Goal: Transaction & Acquisition: Purchase product/service

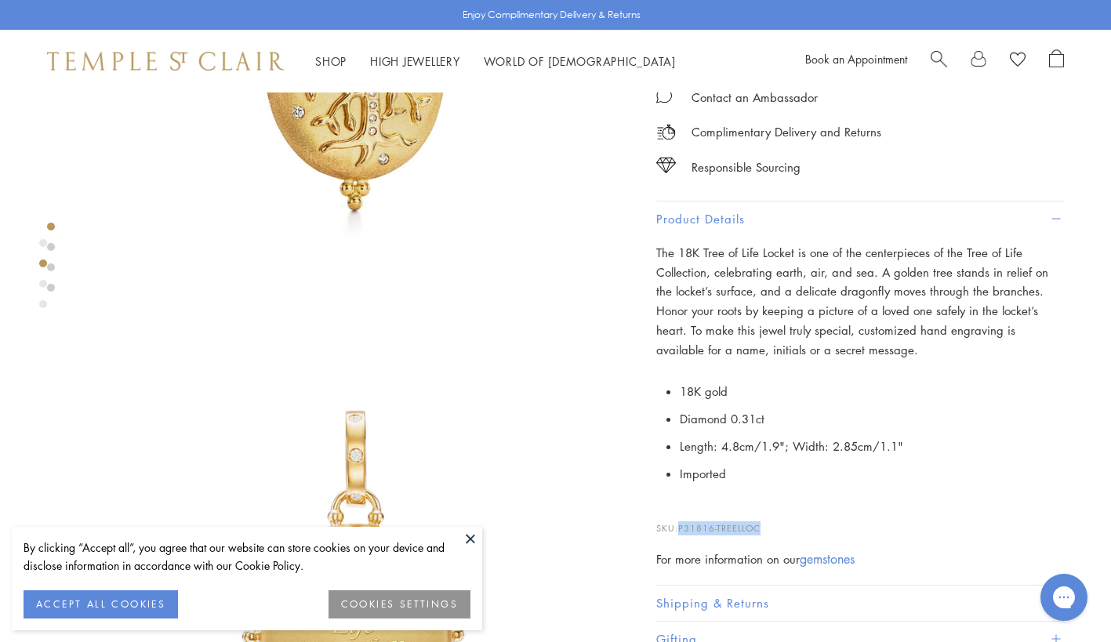
click at [935, 67] on link "Search" at bounding box center [939, 61] width 16 height 24
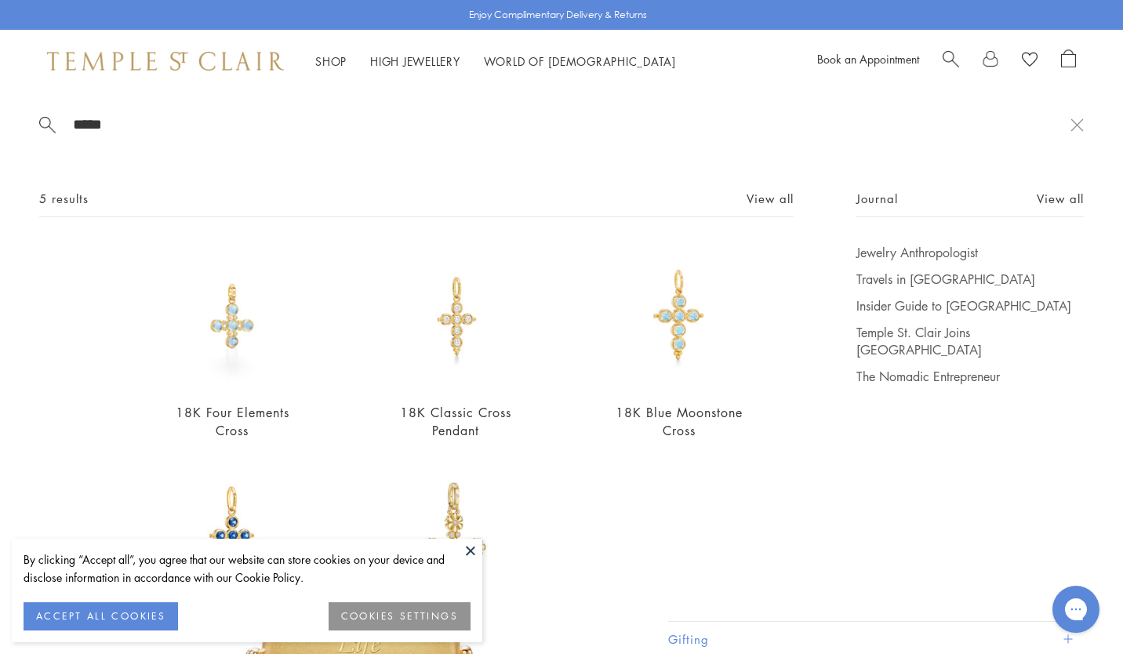
type input "*****"
click at [460, 309] on img at bounding box center [455, 316] width 145 height 145
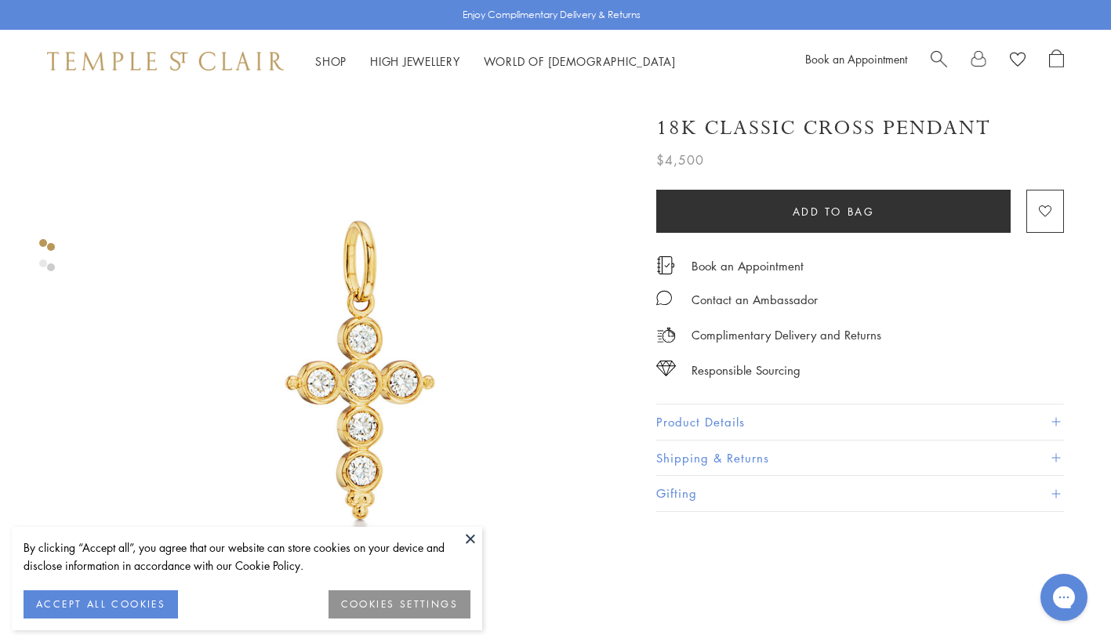
click at [788, 409] on button "Product Details" at bounding box center [860, 422] width 408 height 35
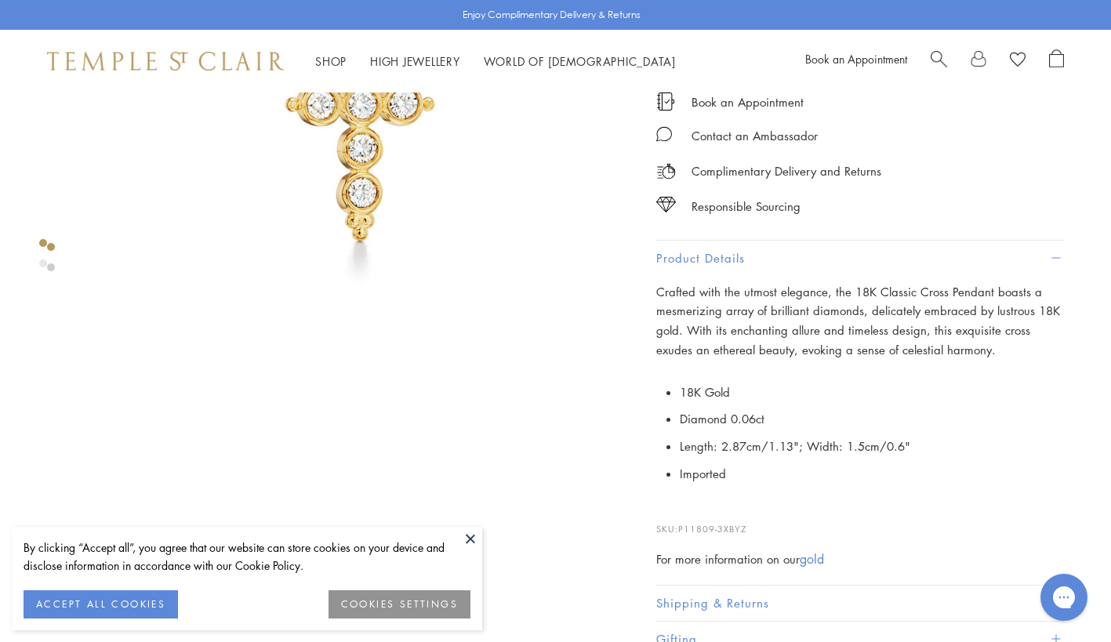
scroll to position [314, 0]
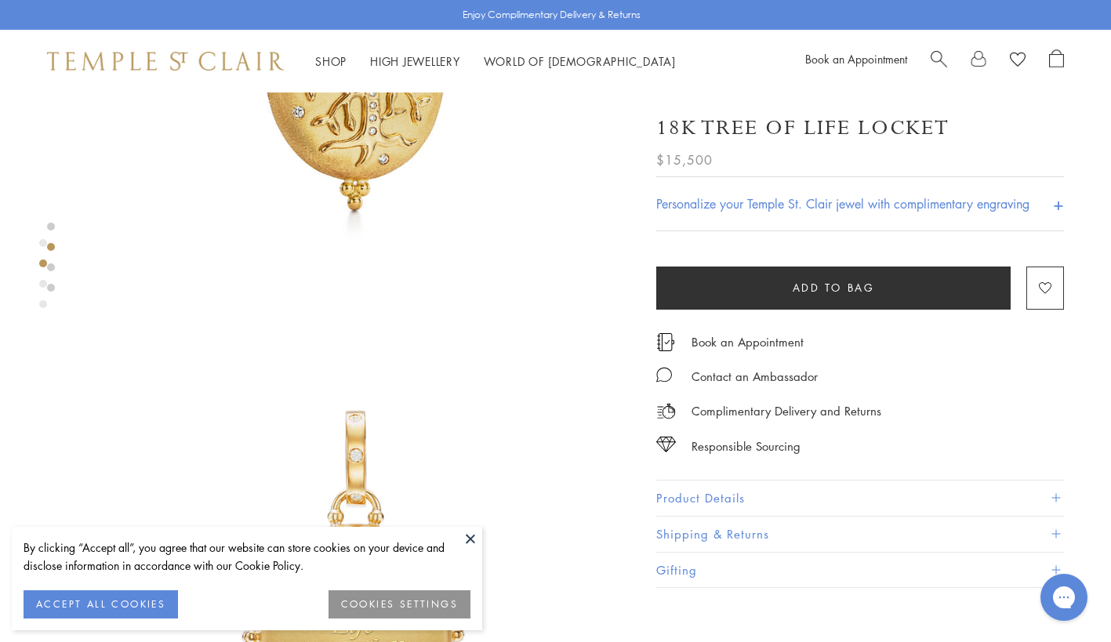
click at [938, 59] on span "Search" at bounding box center [939, 57] width 16 height 16
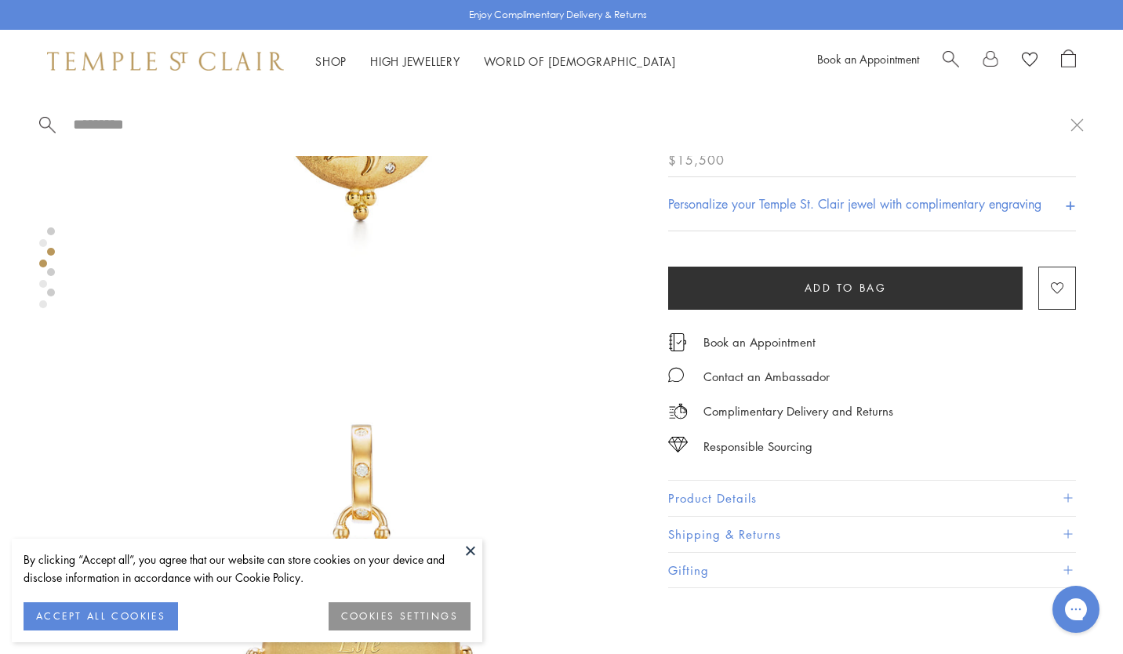
type input "*"
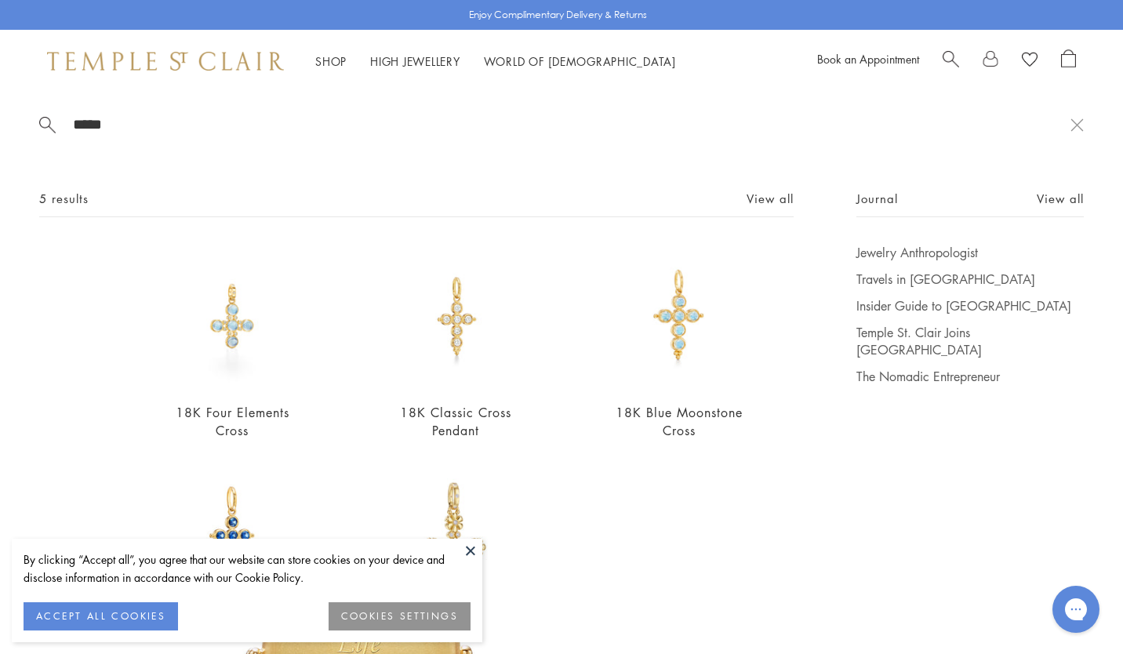
type input "*****"
click at [660, 404] on link "18K Blue Moonstone Cross" at bounding box center [679, 421] width 127 height 35
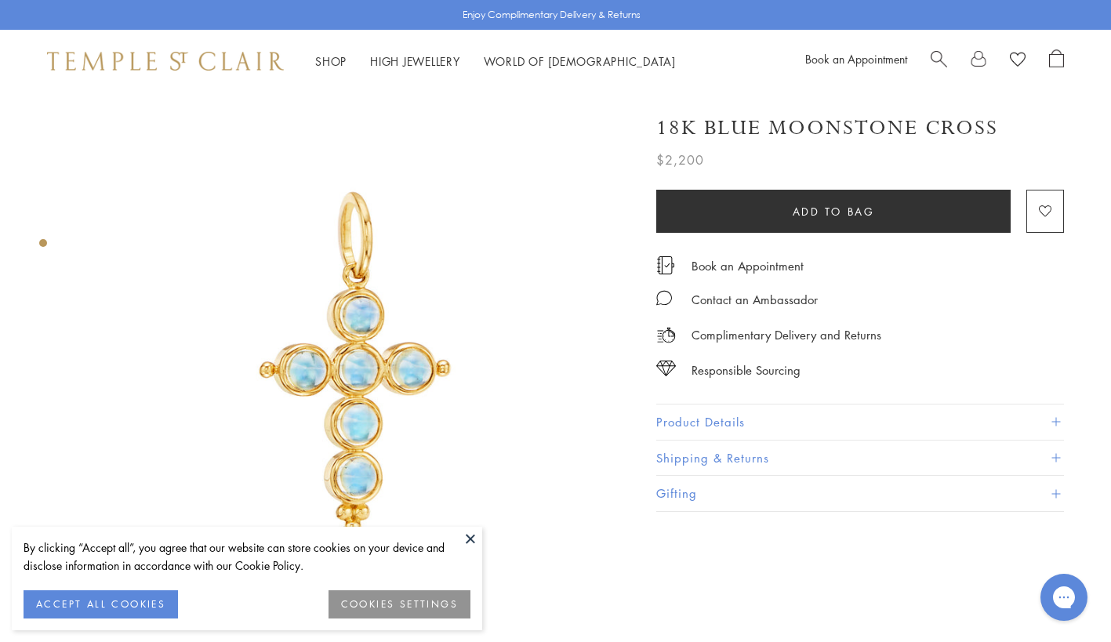
click at [735, 432] on button "Product Details" at bounding box center [860, 422] width 408 height 35
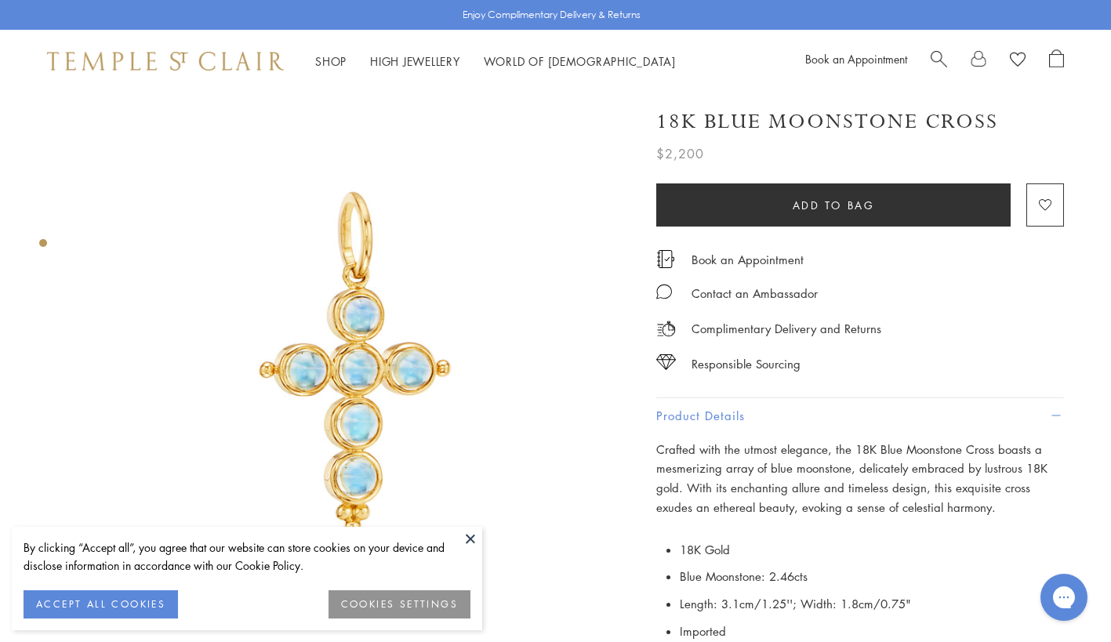
click at [928, 60] on div "Book an Appointment" at bounding box center [934, 61] width 259 height 24
click at [936, 56] on span "Search" at bounding box center [939, 57] width 16 height 16
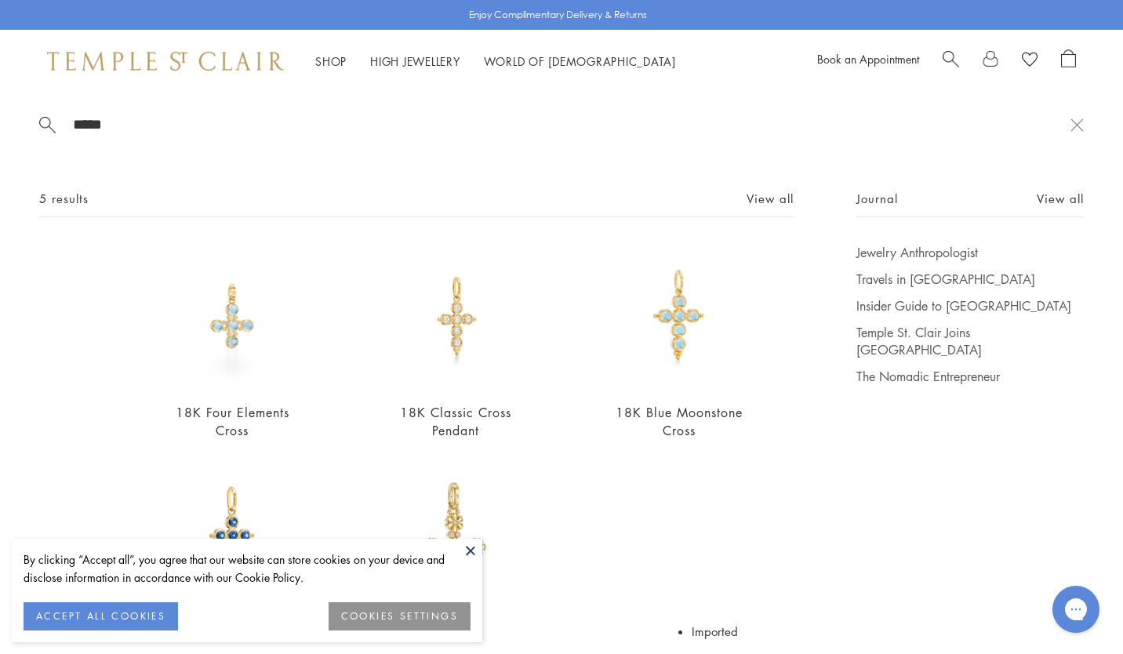
type input "*****"
click at [235, 535] on img at bounding box center [232, 533] width 145 height 145
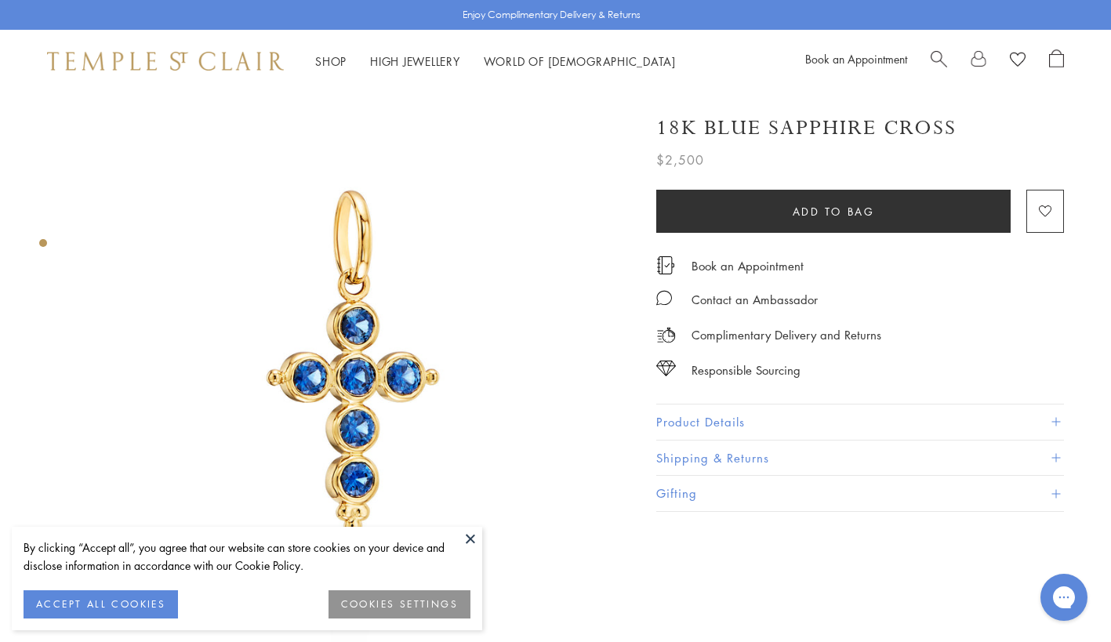
click at [695, 412] on button "Product Details" at bounding box center [860, 422] width 408 height 35
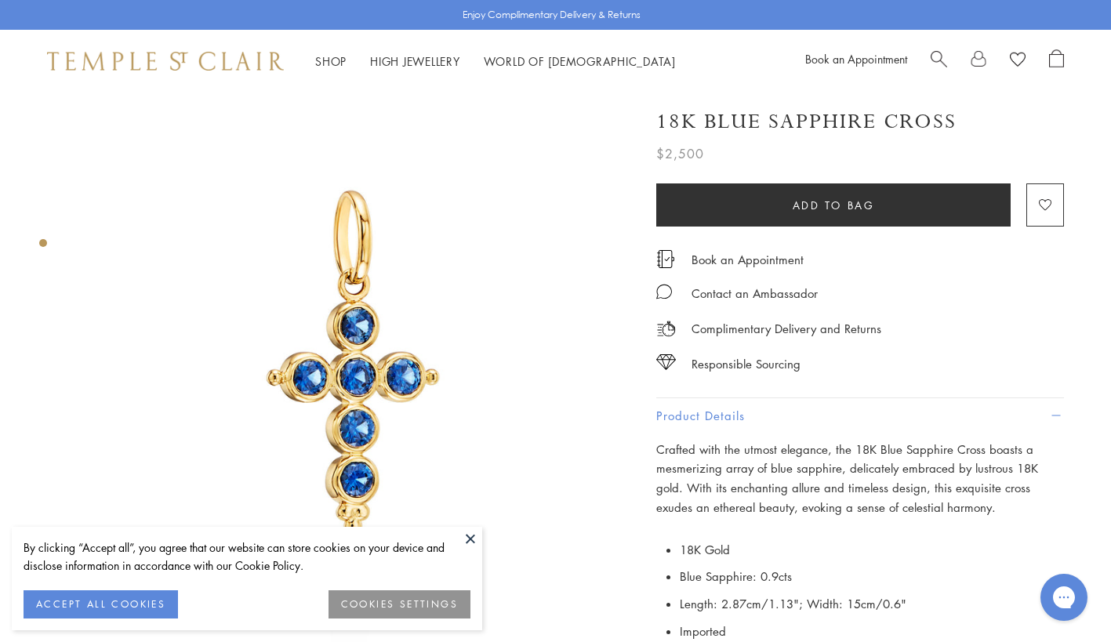
click at [944, 57] on span "Search" at bounding box center [939, 57] width 16 height 16
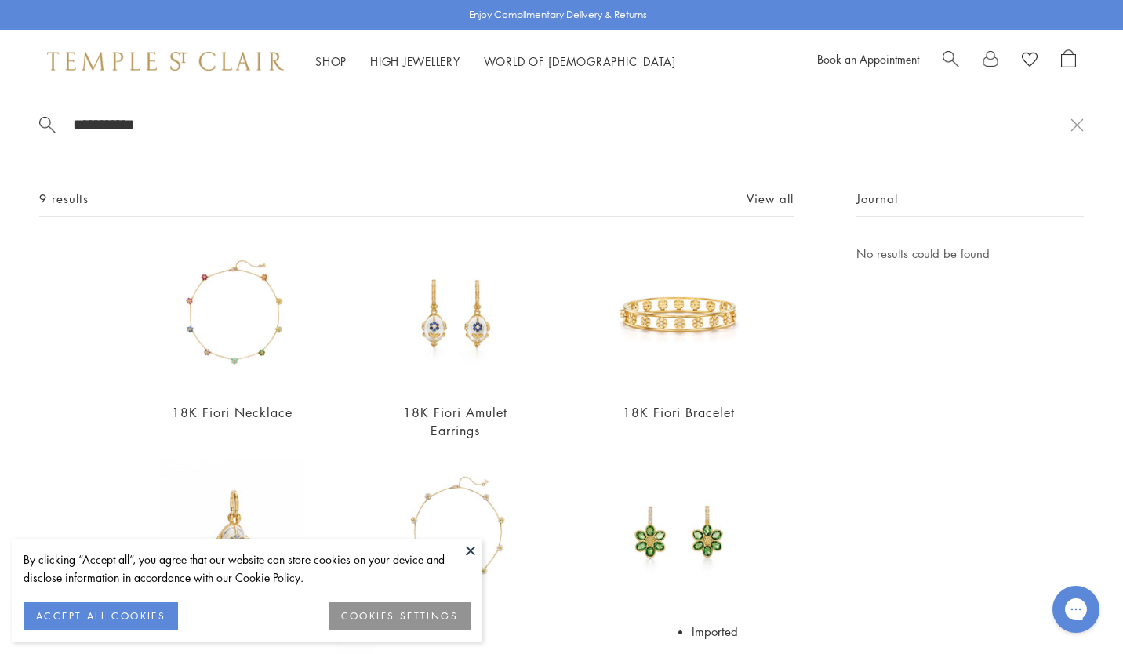
type input "**********"
click at [756, 198] on link "View all" at bounding box center [770, 198] width 47 height 17
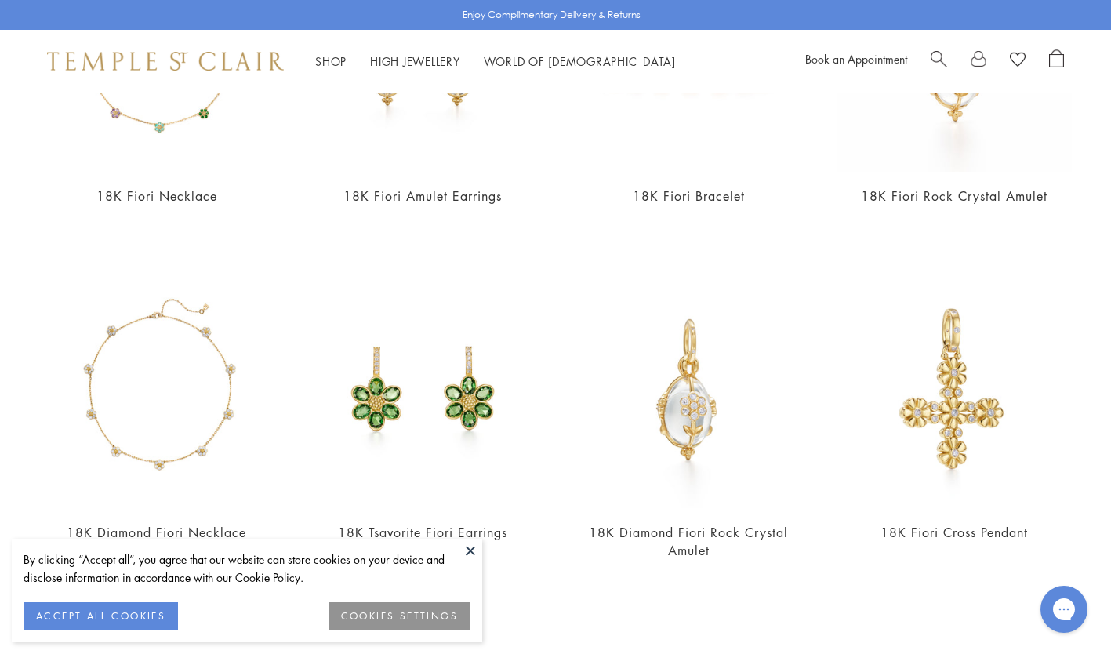
scroll to position [314, 0]
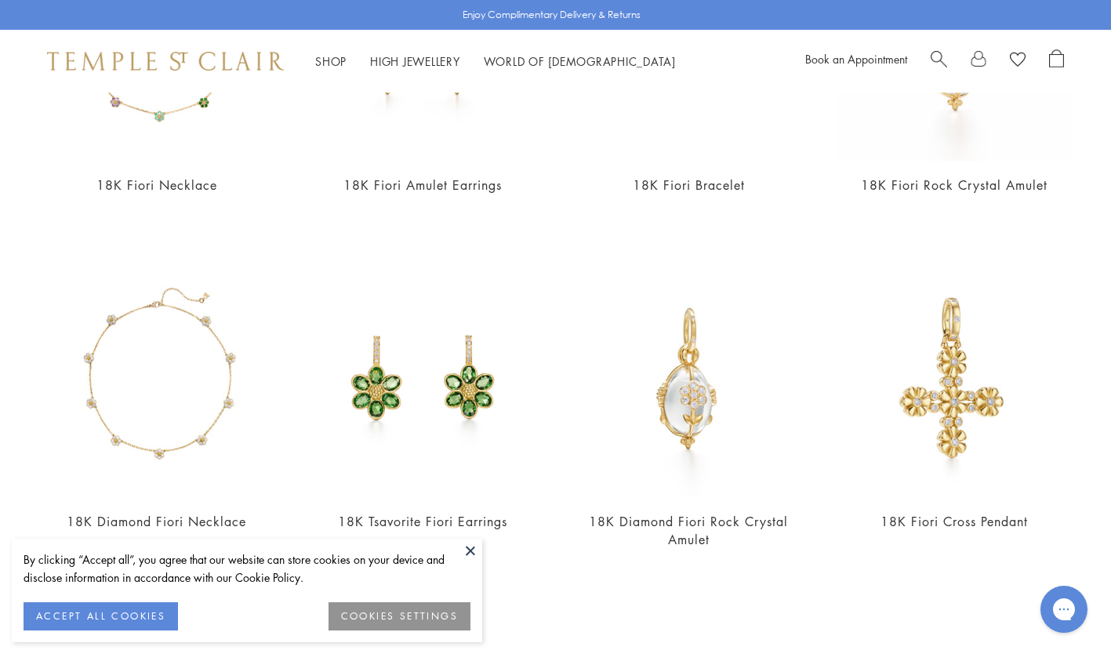
click at [979, 257] on div "18K Fiori Necklace $14,000 18K Fiori Amulet Earrings $4,950 18K Fiori Bracelet …" at bounding box center [555, 440] width 1111 height 1028
click at [942, 362] on img at bounding box center [955, 380] width 234 height 234
